Goal: Task Accomplishment & Management: Use online tool/utility

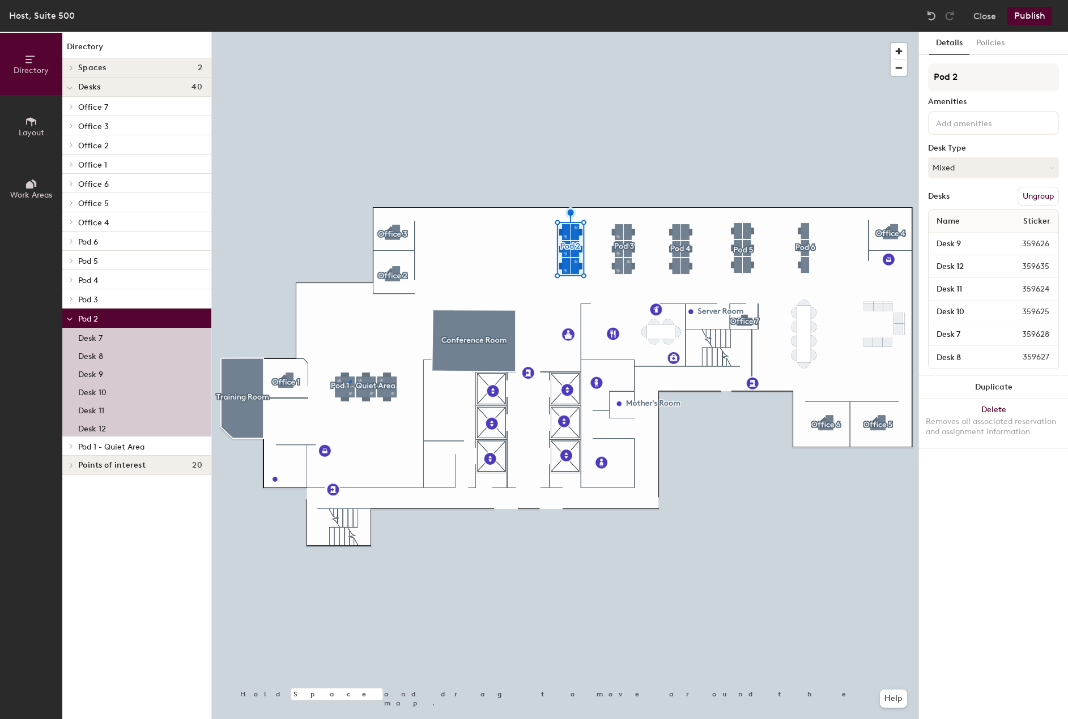
click at [351, 32] on div at bounding box center [565, 32] width 706 height 0
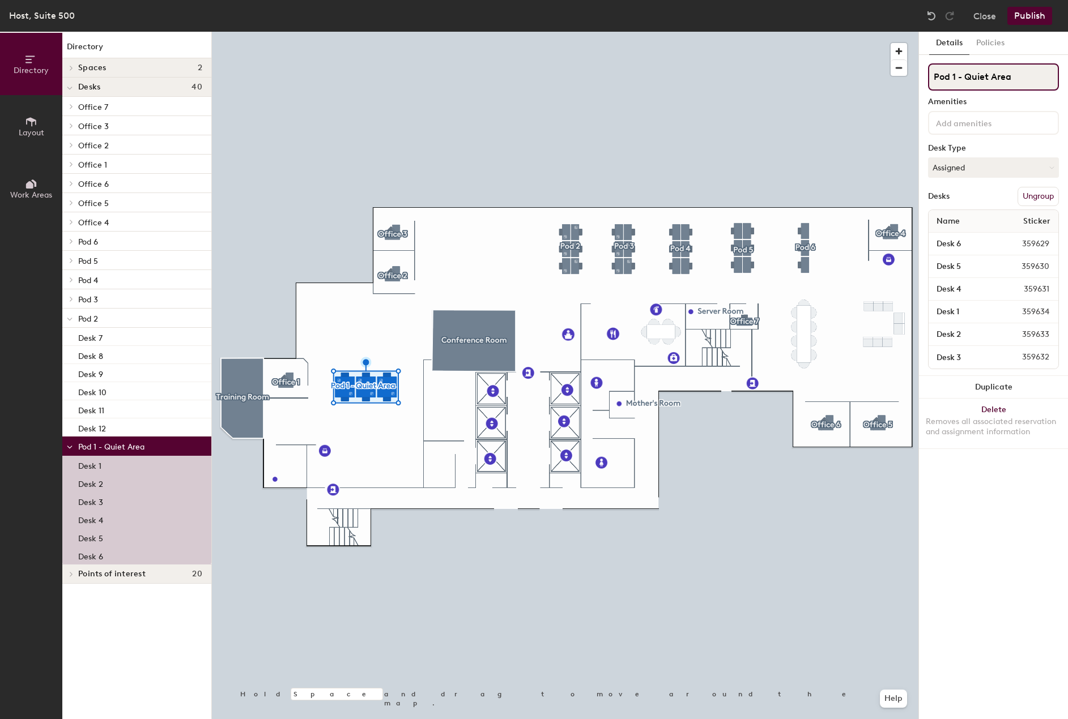
click at [1015, 70] on input "Pod 1 - Quiet Area" at bounding box center [993, 76] width 131 height 27
type input "Pod 1"
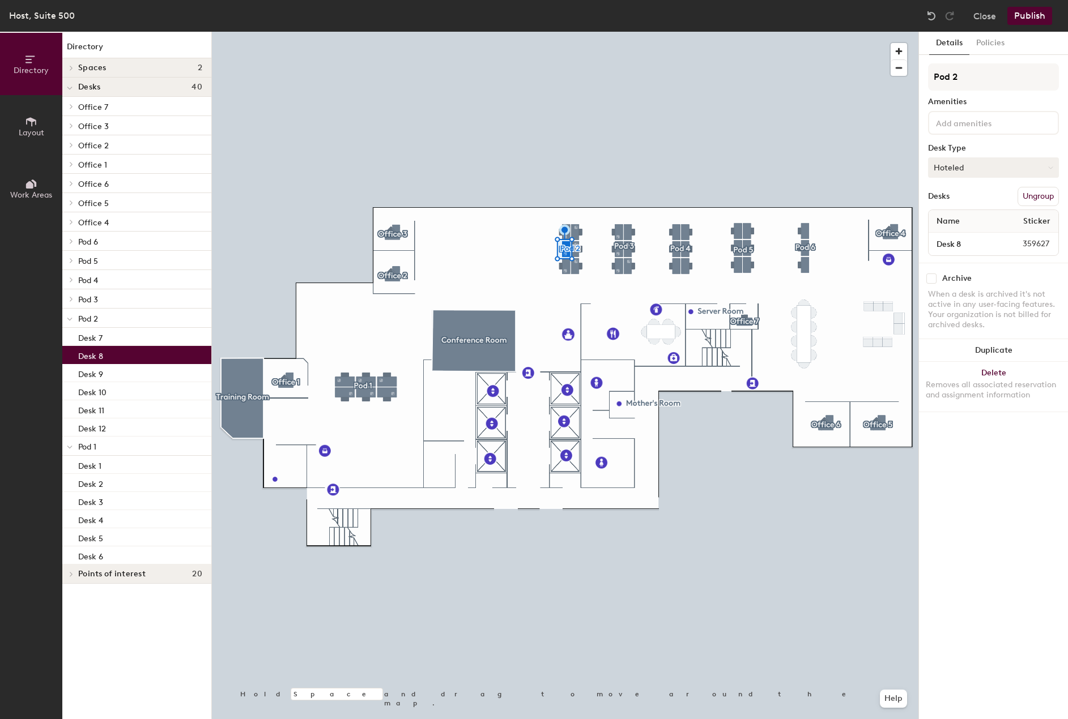
click at [969, 168] on button "Hoteled" at bounding box center [993, 167] width 131 height 20
click at [968, 203] on div "Assigned" at bounding box center [984, 202] width 113 height 17
click at [963, 174] on button "Assigned" at bounding box center [993, 167] width 131 height 20
click at [954, 235] on div "Hoteled" at bounding box center [984, 236] width 113 height 17
click at [1026, 23] on button "Publish" at bounding box center [1029, 16] width 45 height 18
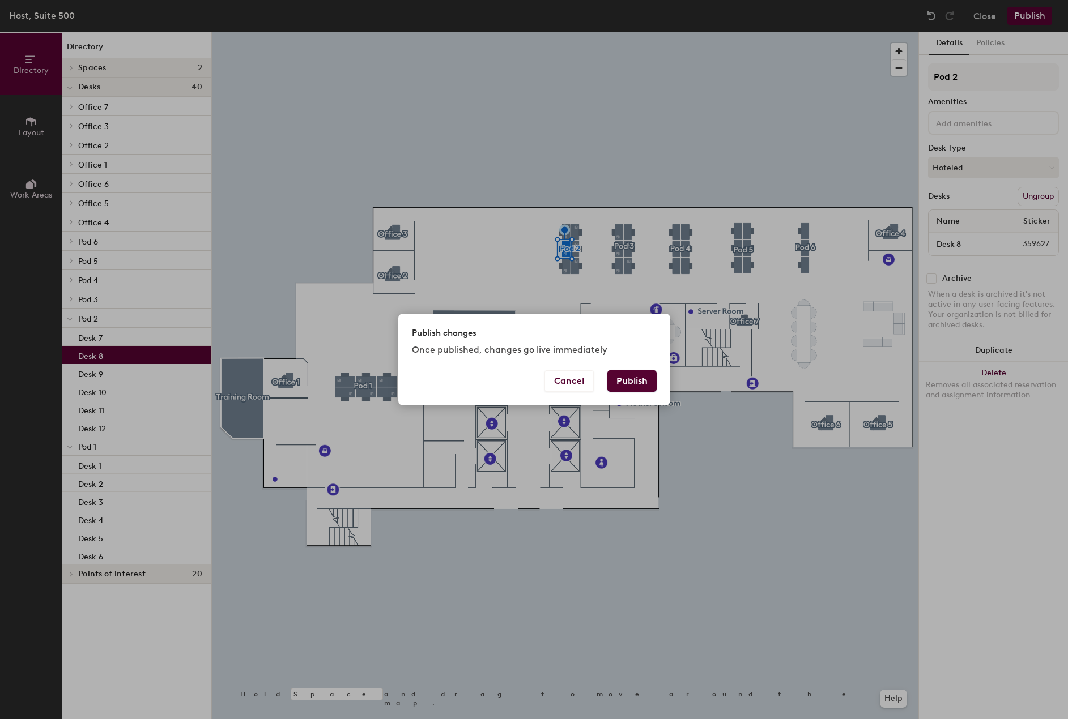
click at [627, 380] on button "Publish" at bounding box center [631, 381] width 49 height 22
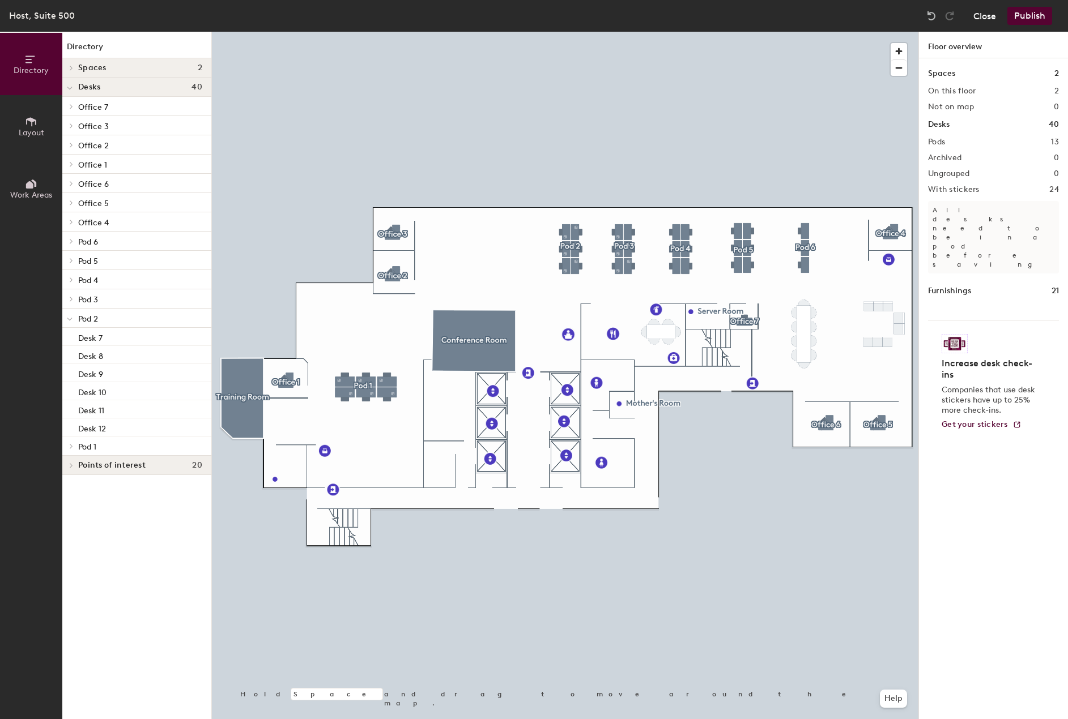
click at [982, 19] on button "Close" at bounding box center [984, 16] width 23 height 18
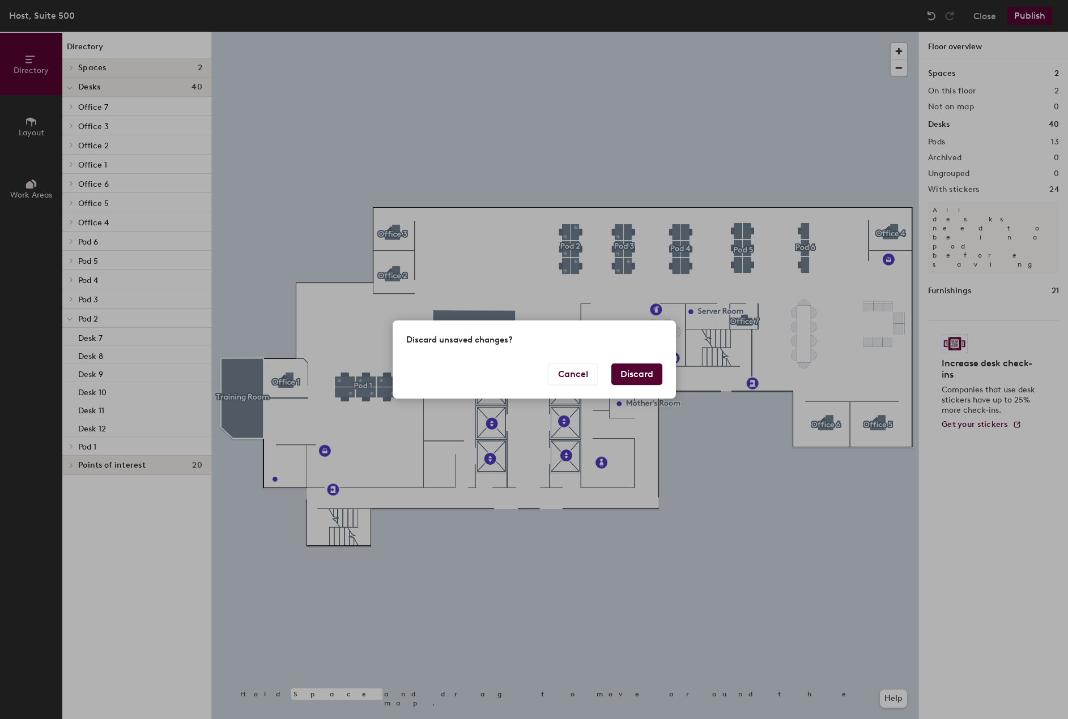
click at [646, 380] on button "Discard" at bounding box center [636, 375] width 51 height 22
